Goal: Information Seeking & Learning: Learn about a topic

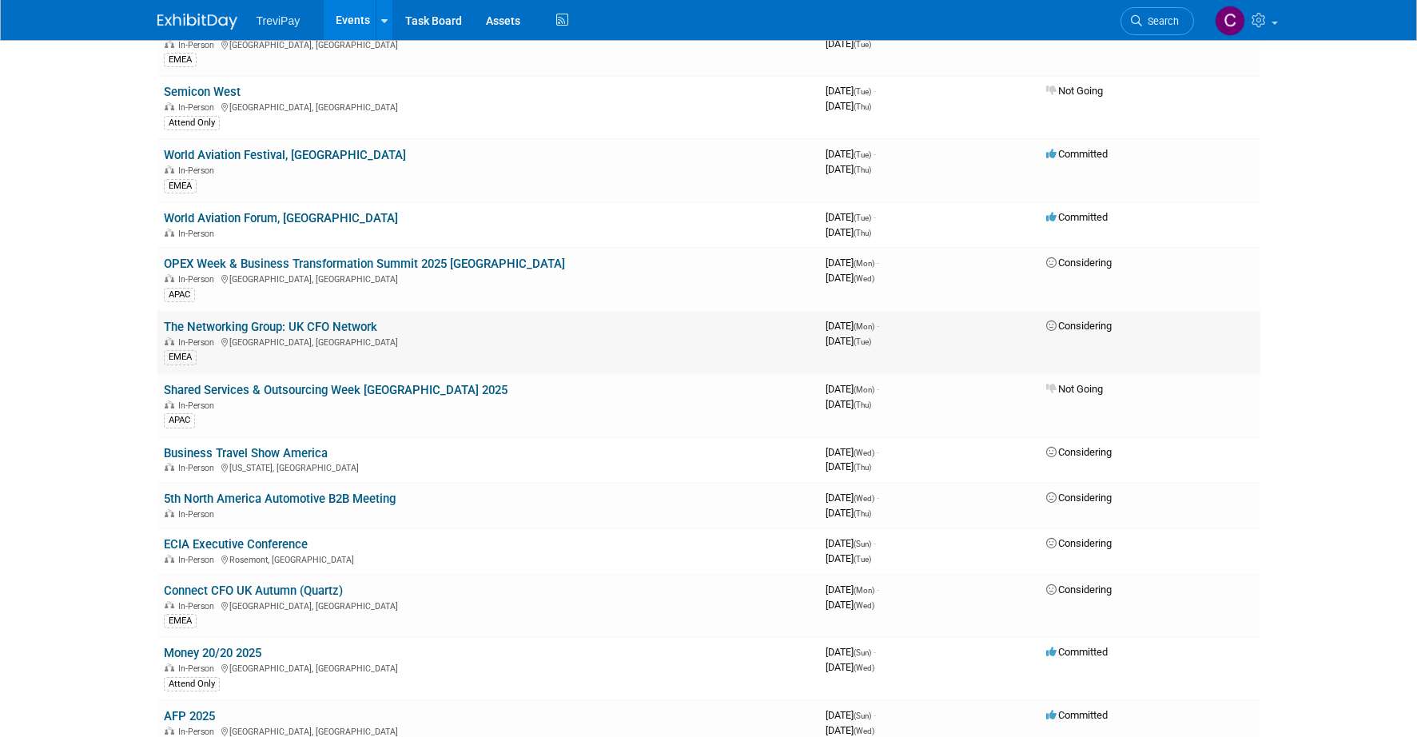
scroll to position [320, 0]
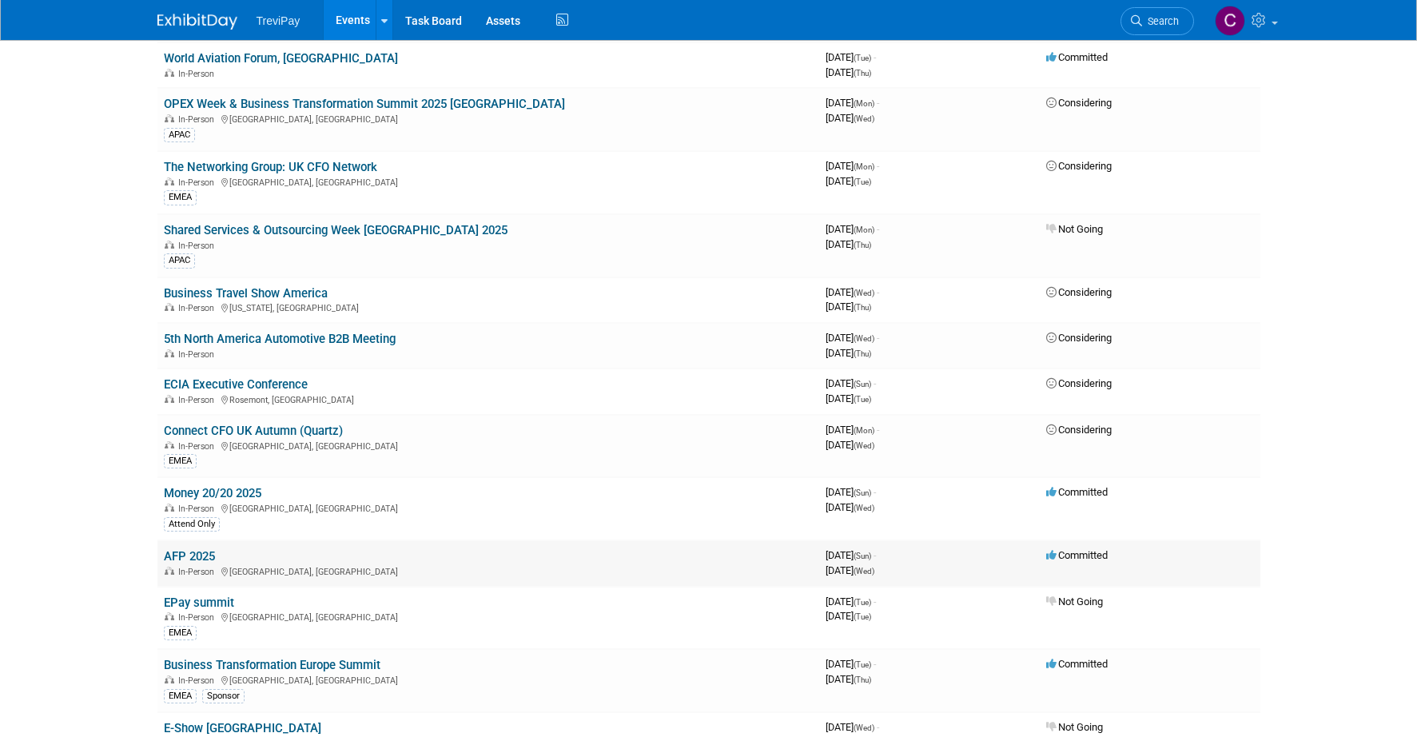
click at [193, 554] on link "AFP 2025" at bounding box center [189, 556] width 51 height 14
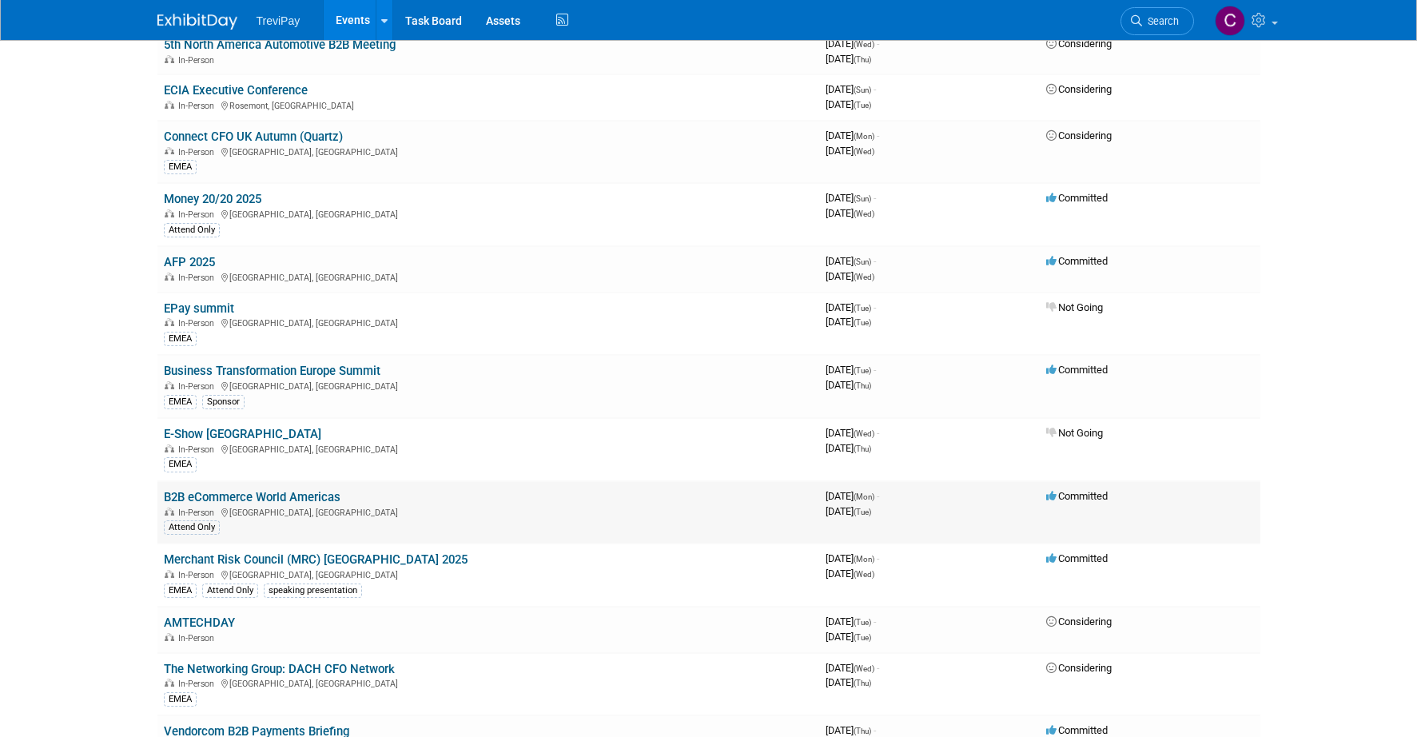
scroll to position [640, 0]
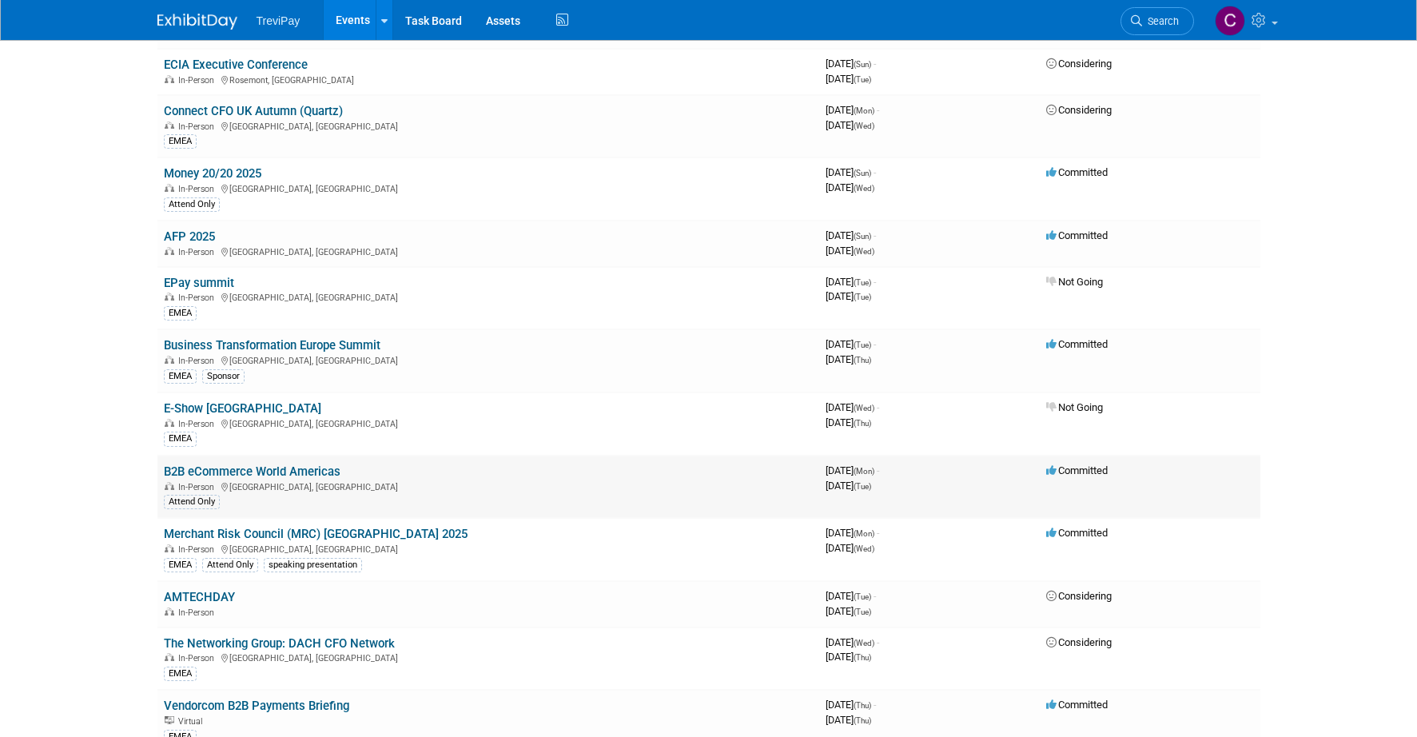
click at [282, 464] on link "B2B eCommerce World Americas" at bounding box center [252, 471] width 177 height 14
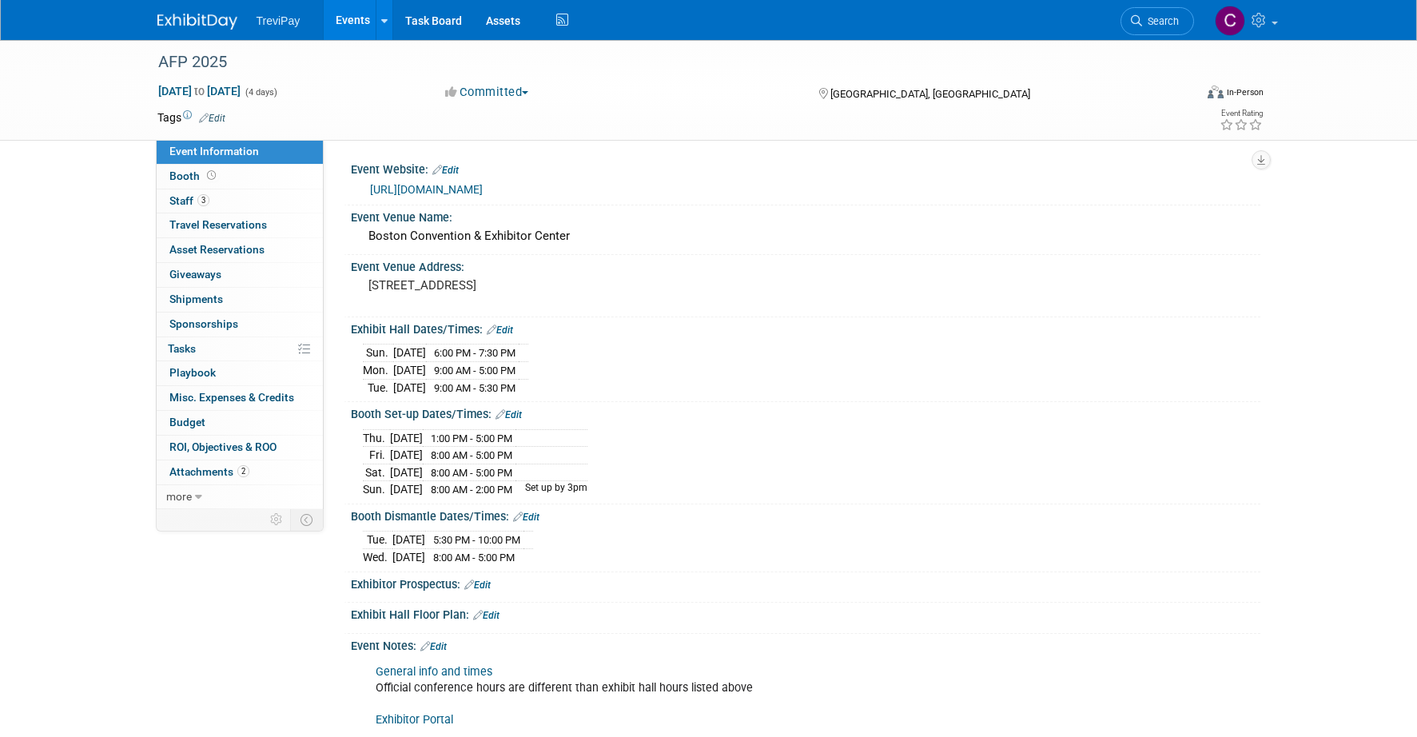
click at [465, 191] on link "https://conference.afponline.org/" at bounding box center [426, 189] width 113 height 13
click at [267, 201] on link "3 Staff 3" at bounding box center [240, 201] width 166 height 24
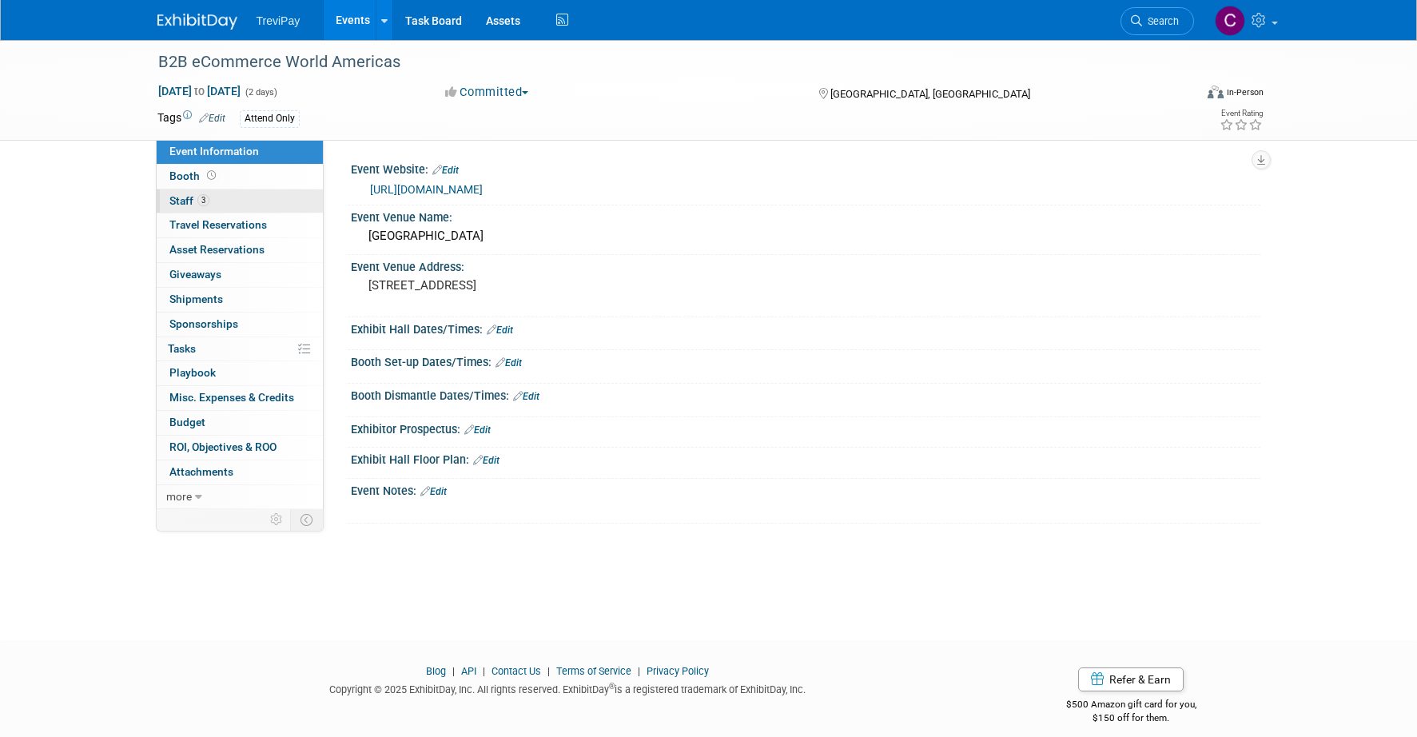
click at [256, 200] on link "3 Staff 3" at bounding box center [240, 201] width 166 height 24
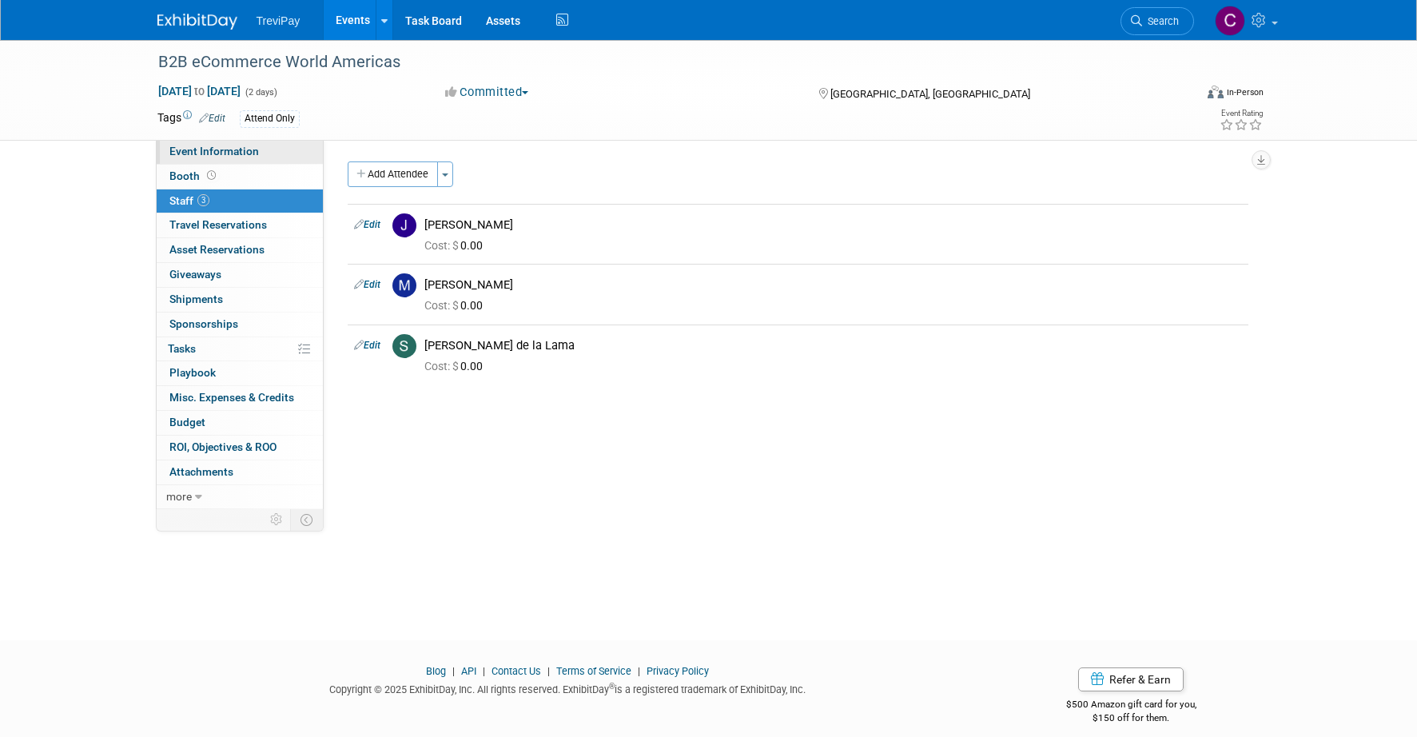
click at [275, 152] on link "Event Information" at bounding box center [240, 152] width 166 height 24
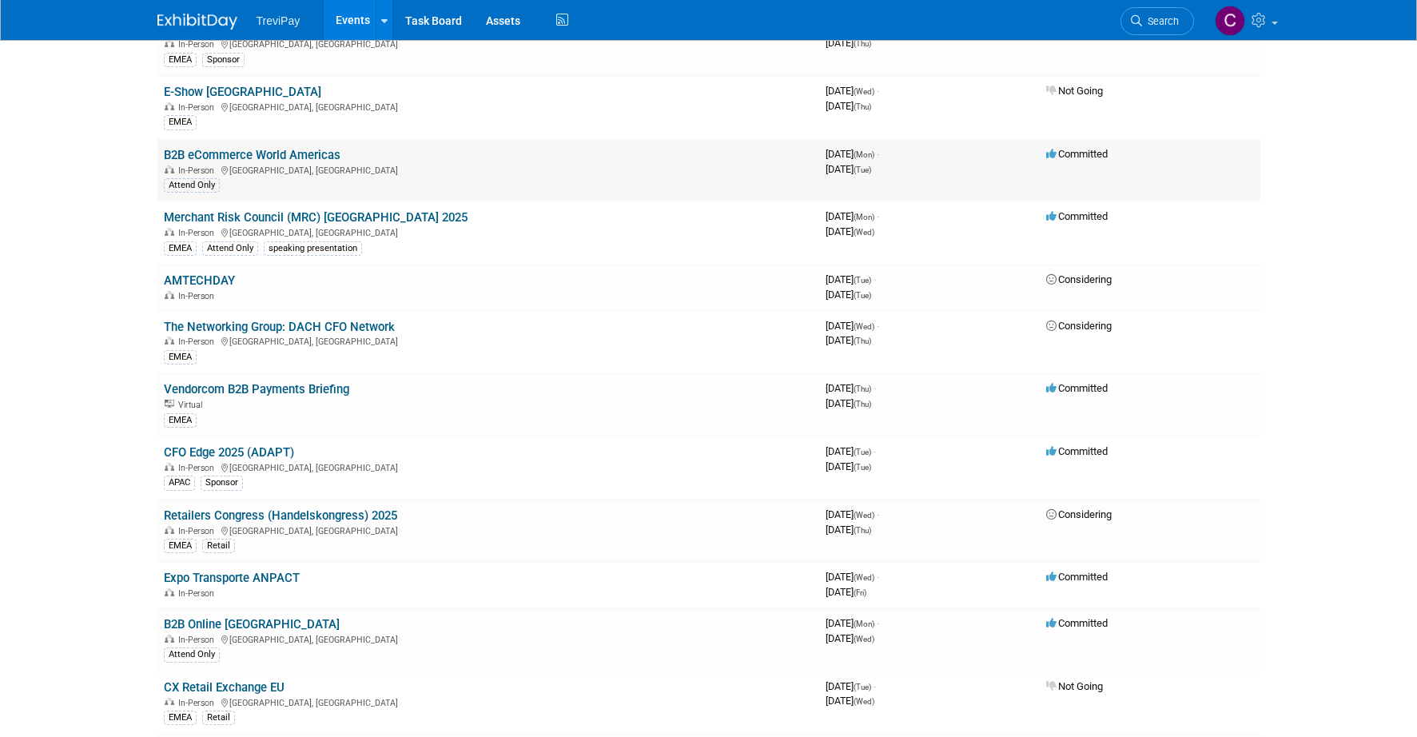
scroll to position [959, 0]
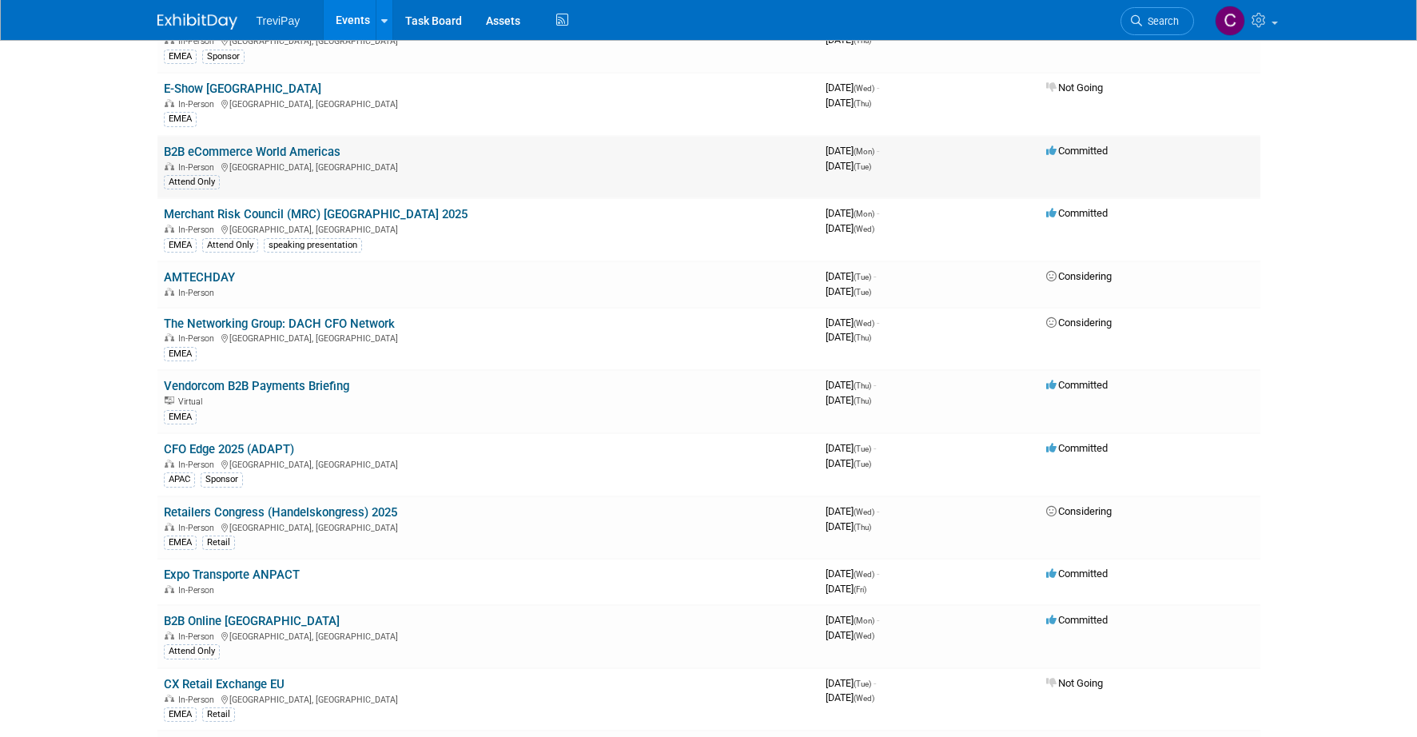
click at [305, 149] on link "B2B eCommerce World Americas" at bounding box center [252, 152] width 177 height 14
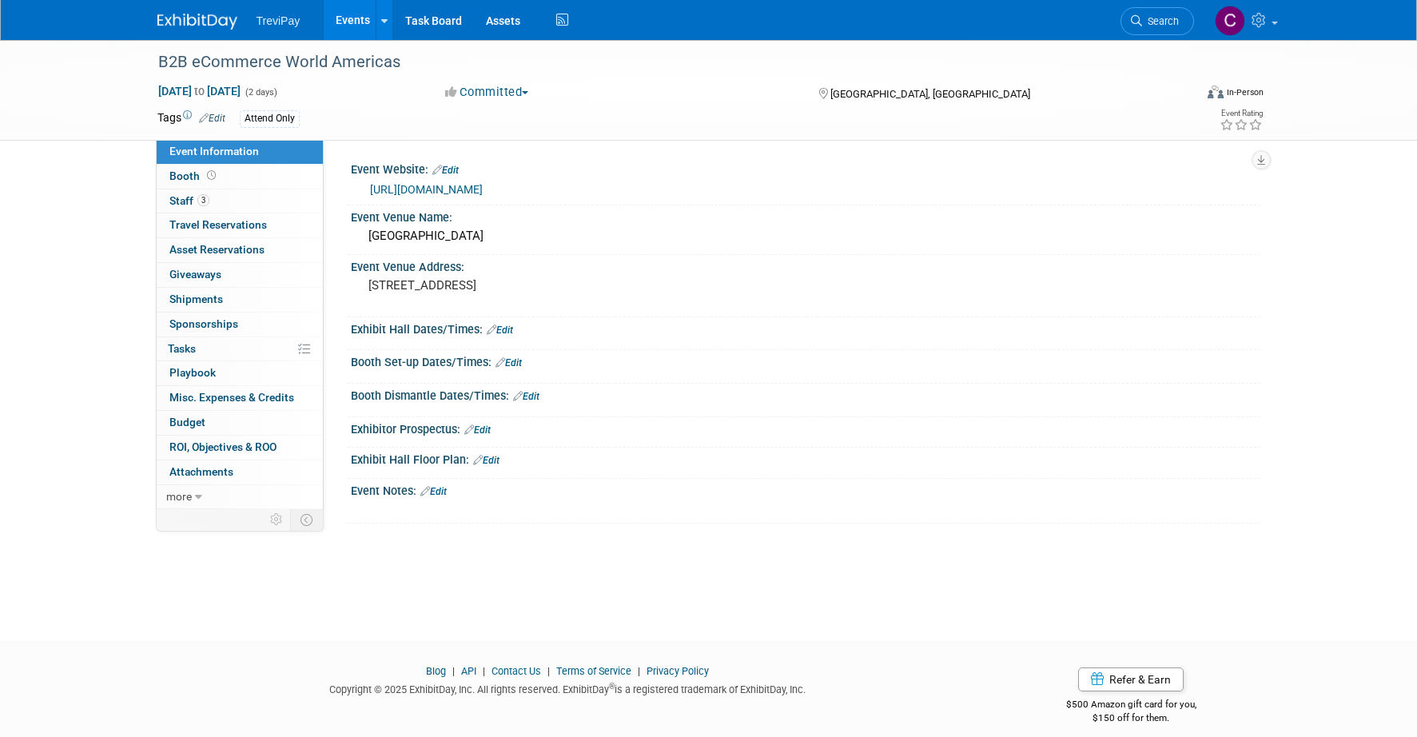
click at [483, 189] on link "https://b2becommerceworld.org/americas/" at bounding box center [426, 189] width 113 height 13
click at [483, 188] on link "https://b2becommerceworld.org/americas/" at bounding box center [426, 189] width 113 height 13
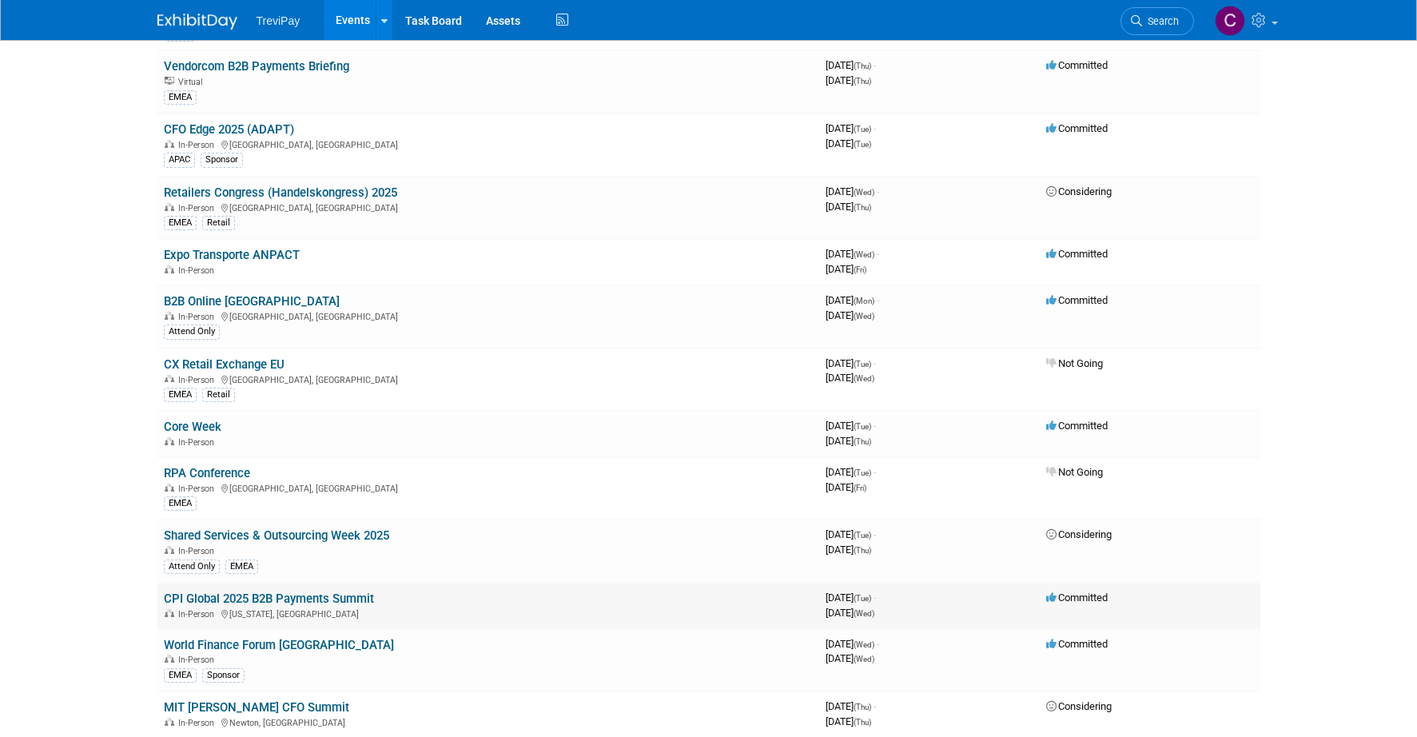
scroll to position [1359, 0]
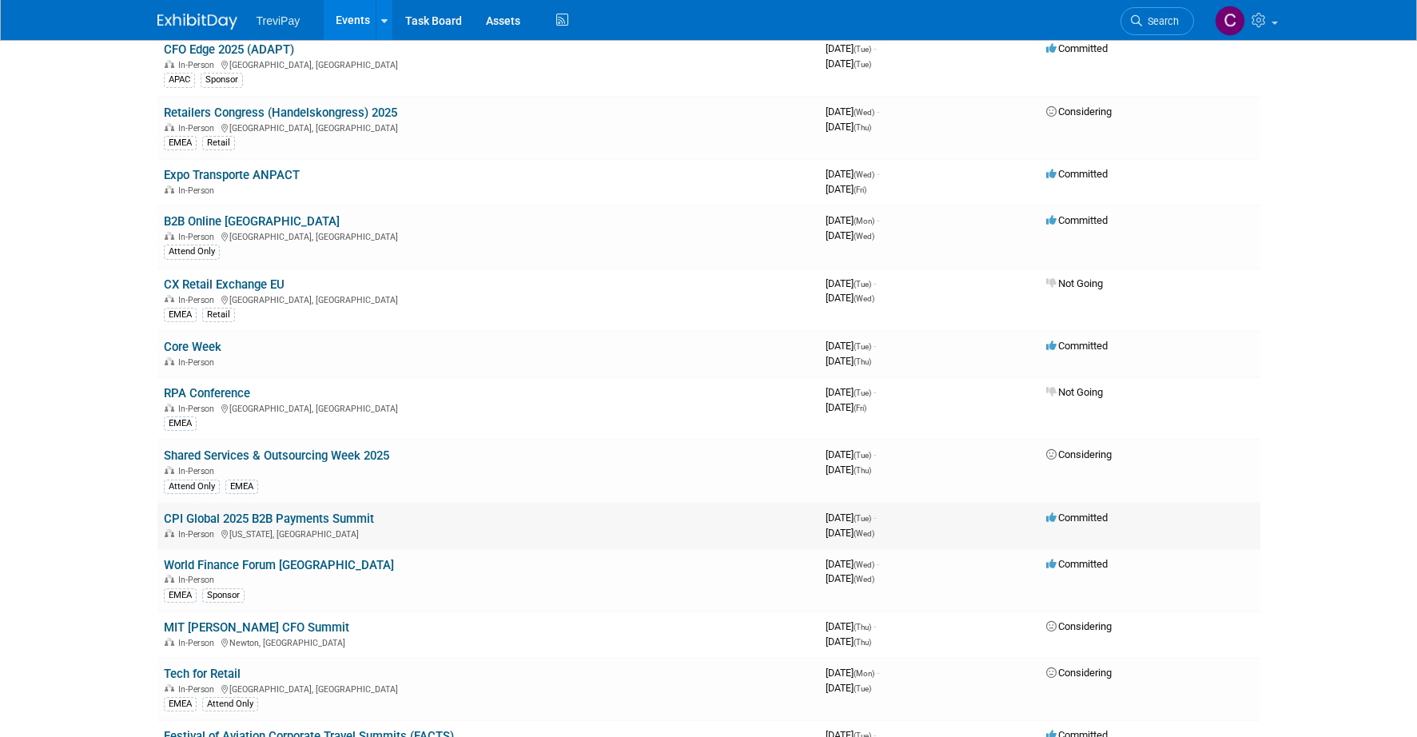
click at [329, 520] on link "CPI Global 2025 B2B Payments Summit" at bounding box center [269, 519] width 210 height 14
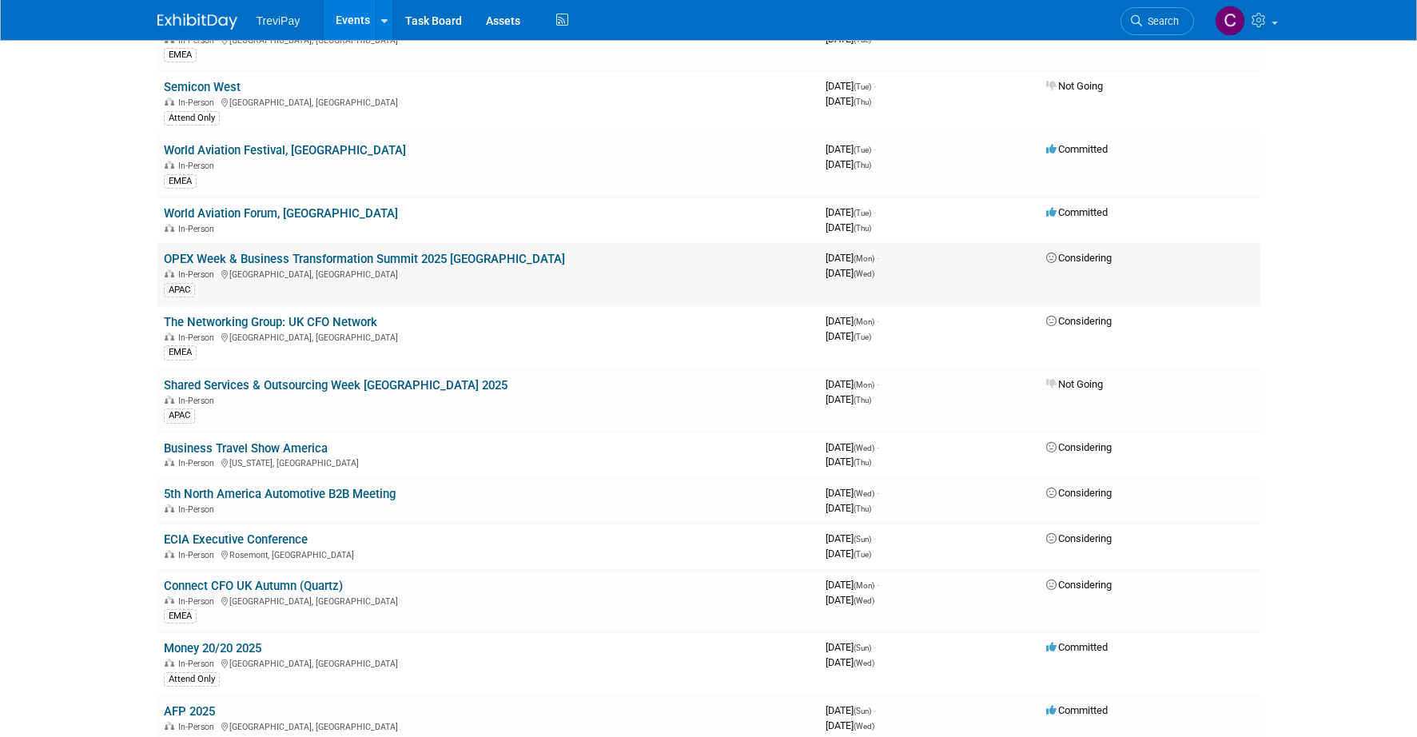
scroll to position [320, 0]
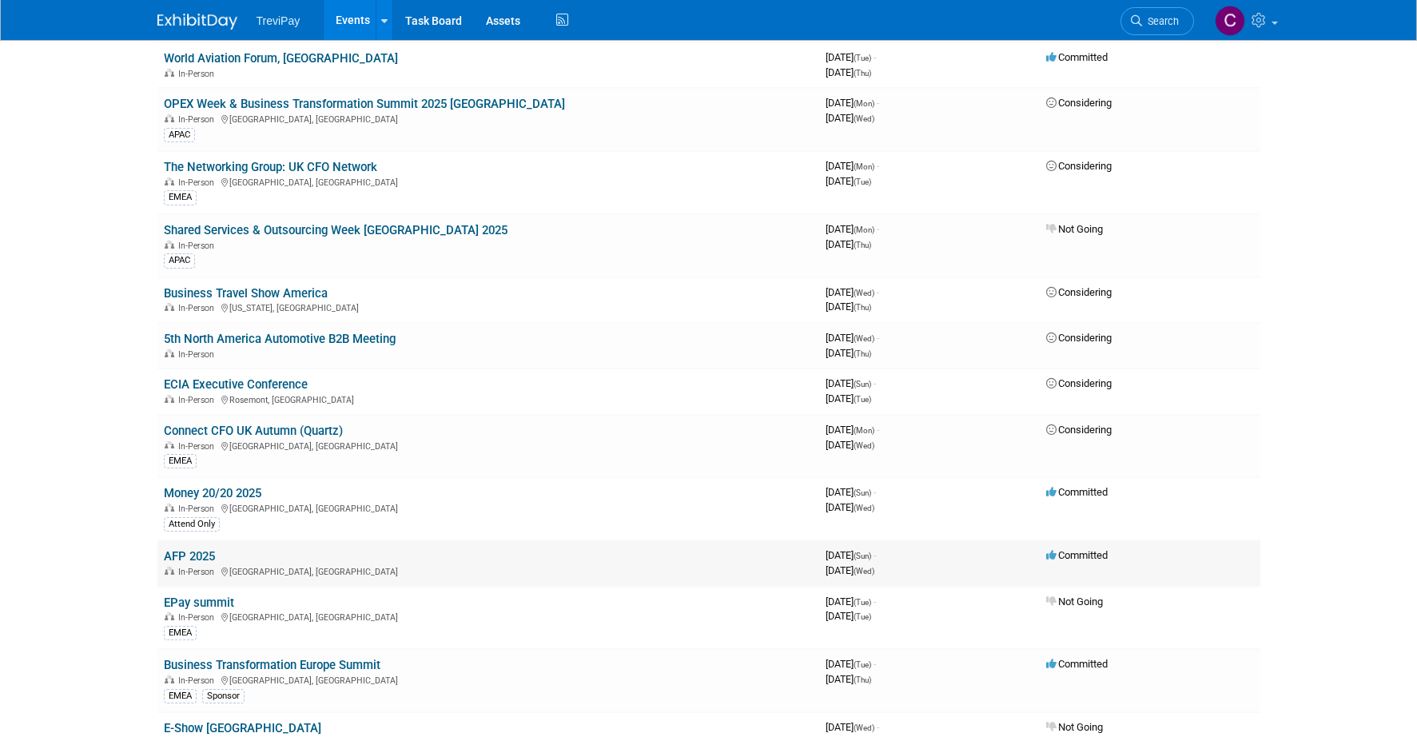
click at [178, 554] on link "AFP 2025" at bounding box center [189, 556] width 51 height 14
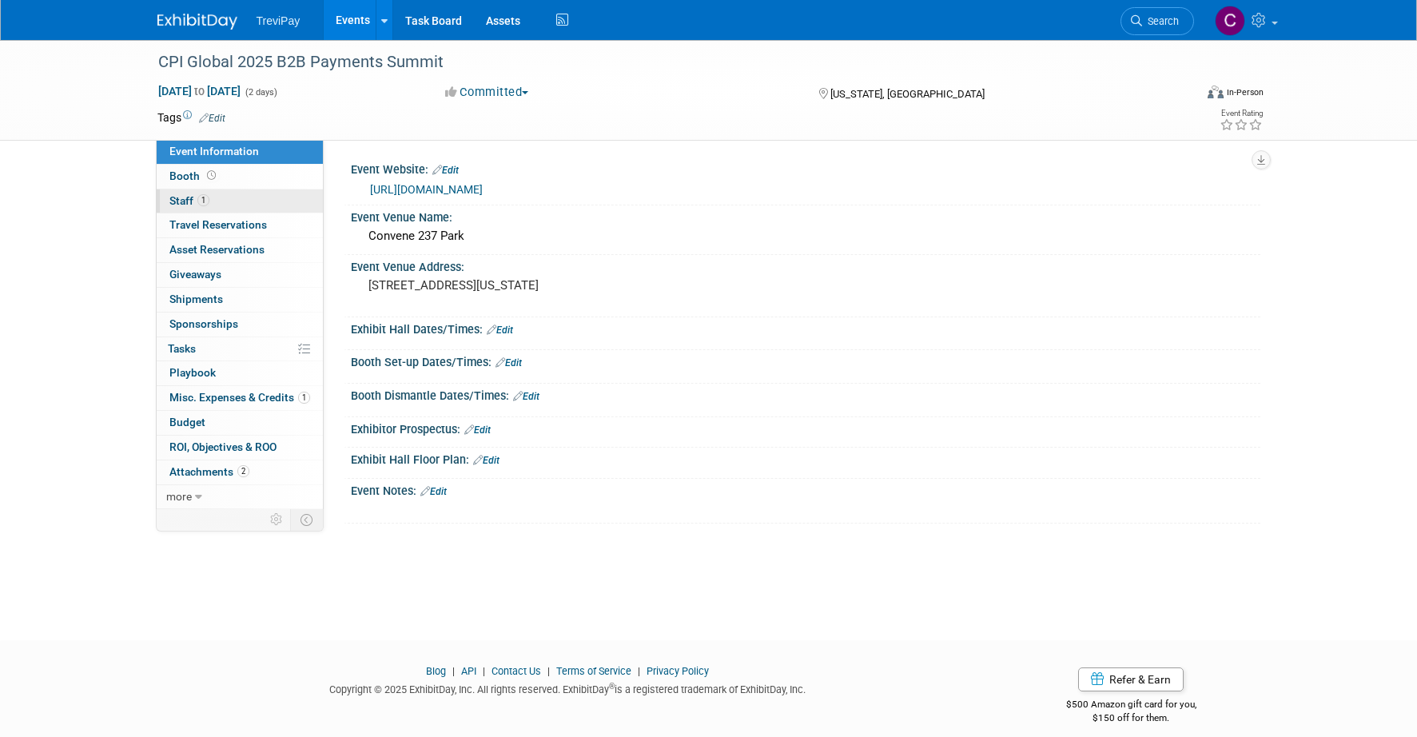
click at [209, 204] on link "1 Staff 1" at bounding box center [240, 201] width 166 height 24
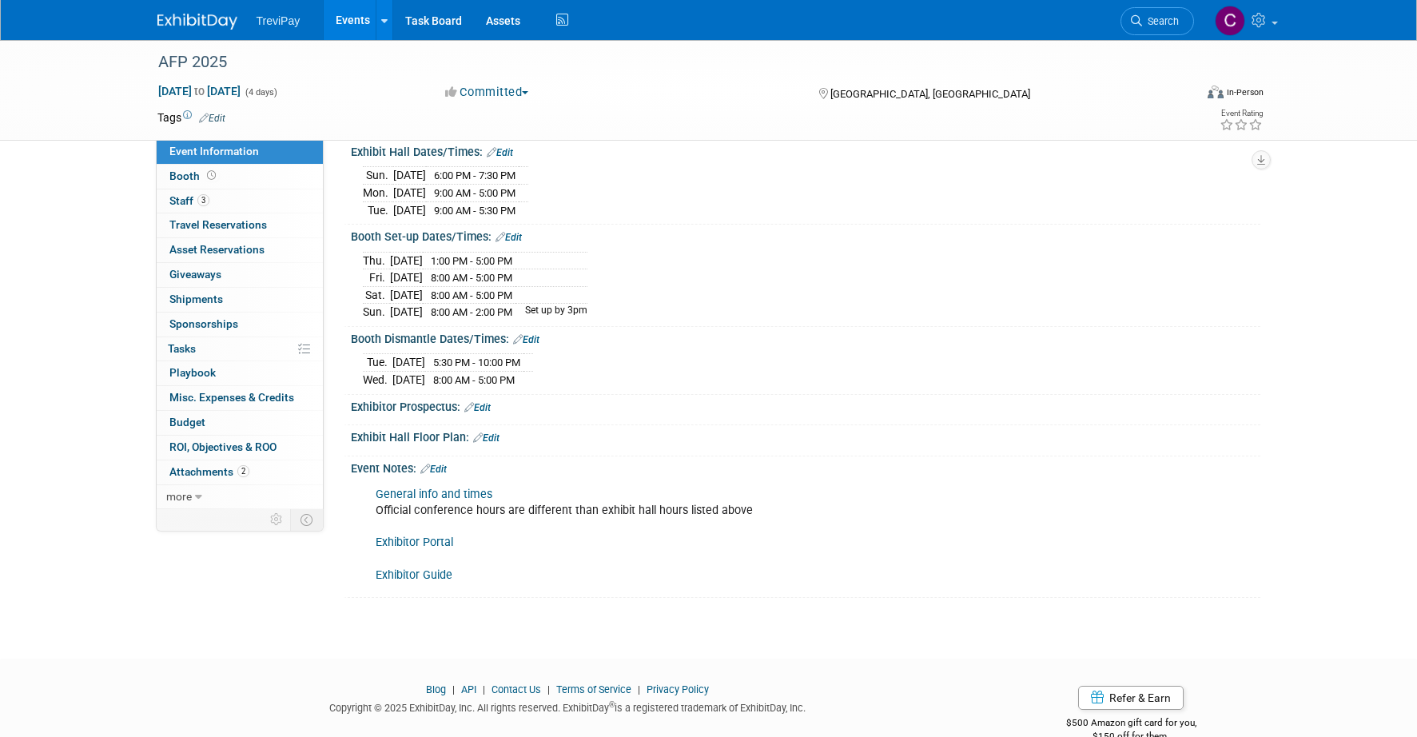
scroll to position [206, 0]
